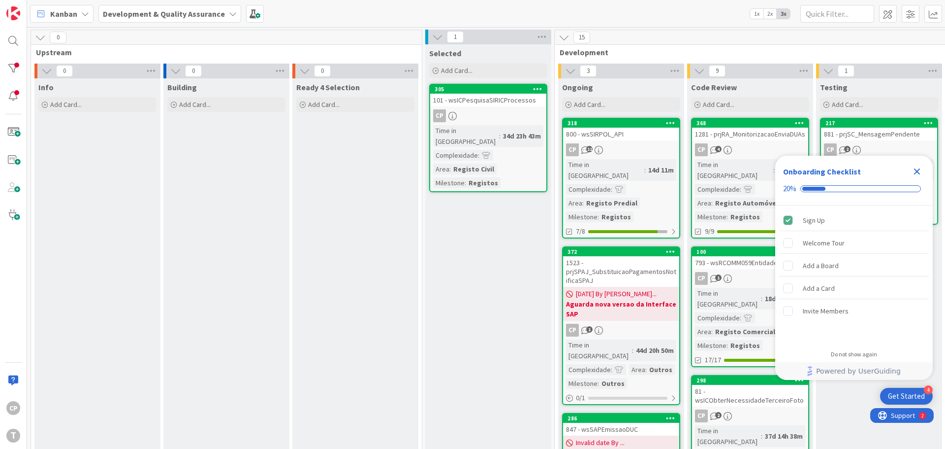
click at [615, 138] on div "800 - wsSIRPOL_API" at bounding box center [621, 134] width 116 height 13
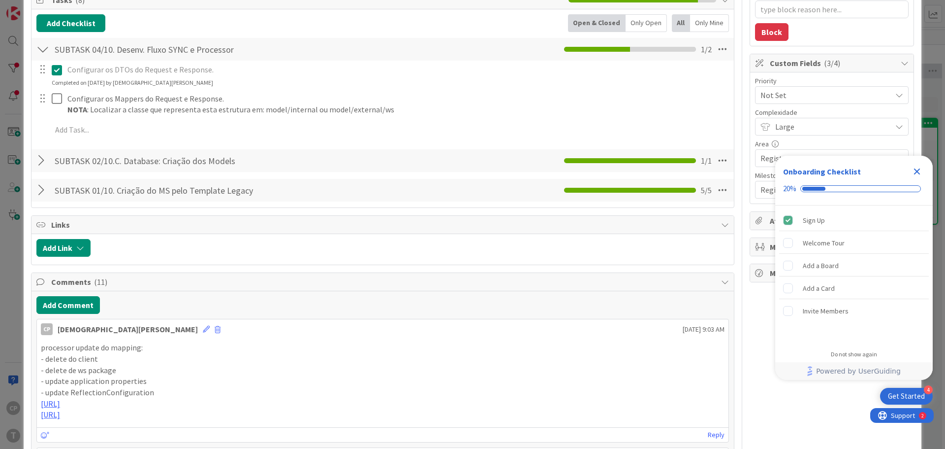
scroll to position [295, 0]
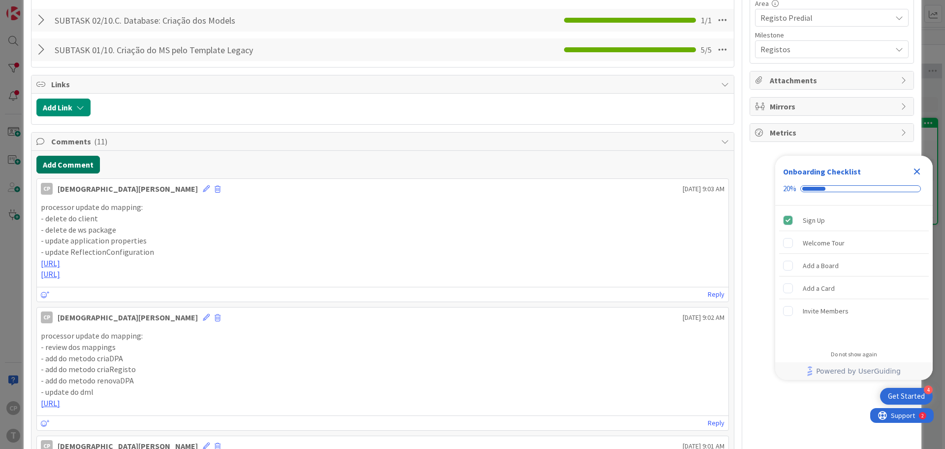
click at [73, 163] on button "Add Comment" at bounding box center [68, 165] width 64 height 18
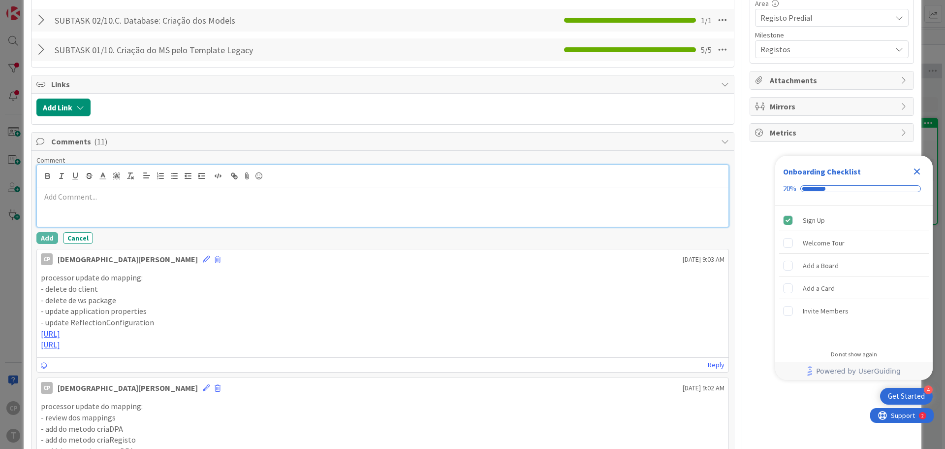
click at [106, 204] on div at bounding box center [383, 206] width 692 height 39
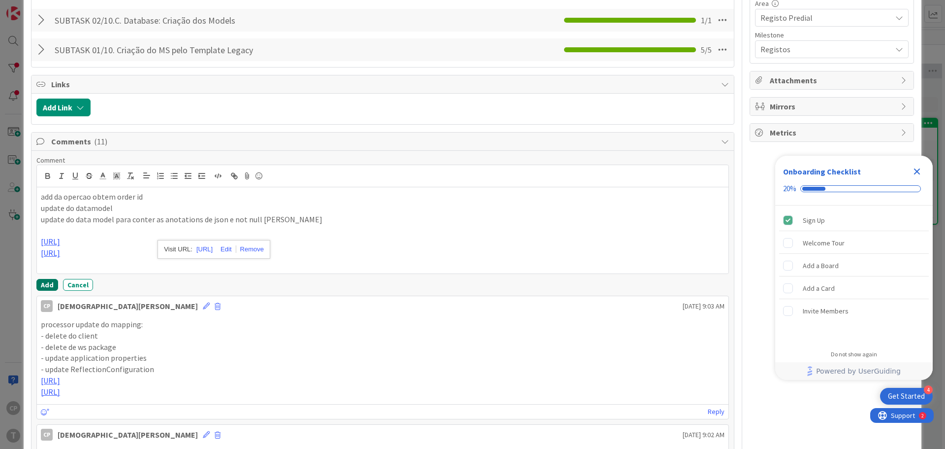
click at [43, 284] on button "Add" at bounding box center [47, 285] width 22 height 12
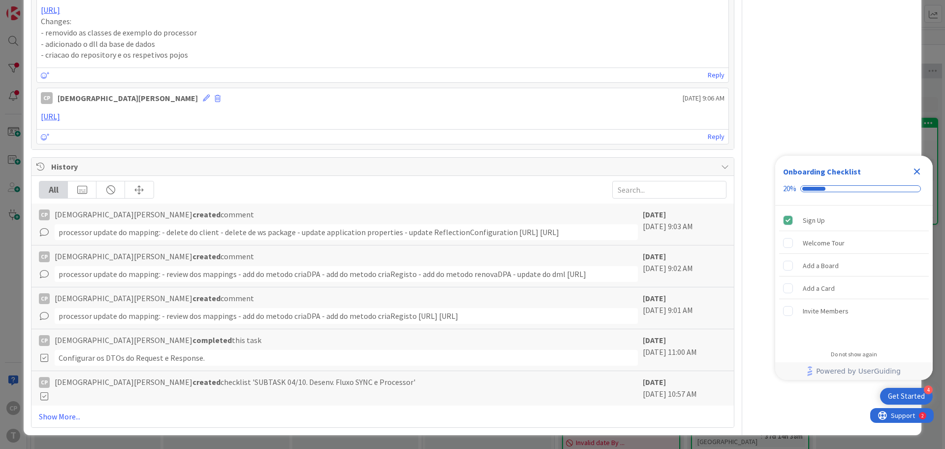
scroll to position [1837, 0]
click at [57, 414] on link "Show More..." at bounding box center [383, 416] width 688 height 12
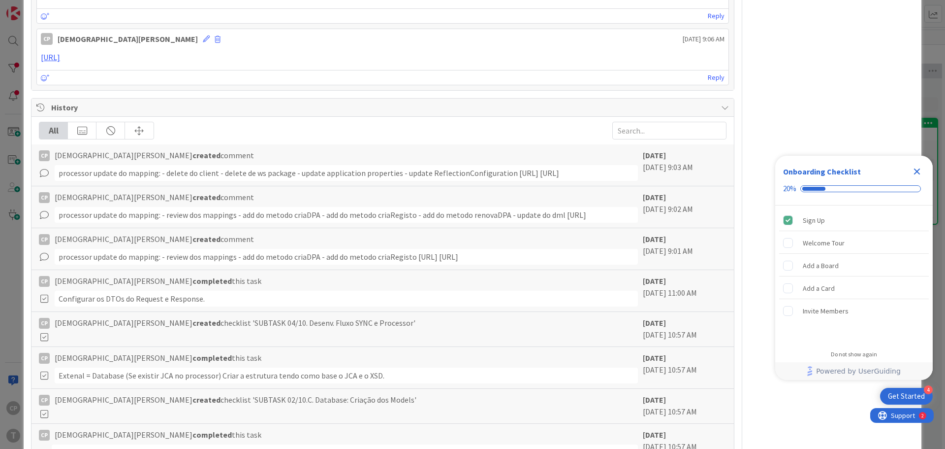
type textarea "x"
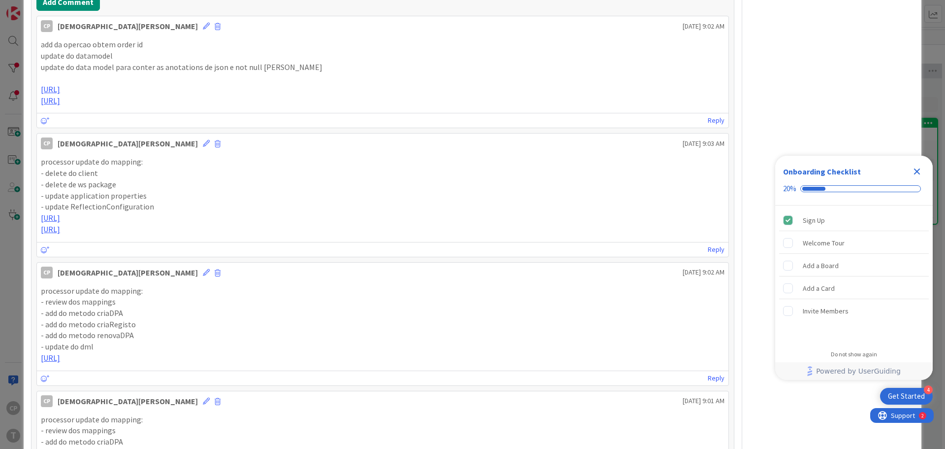
scroll to position [212, 0]
